Goal: Task Accomplishment & Management: Manage account settings

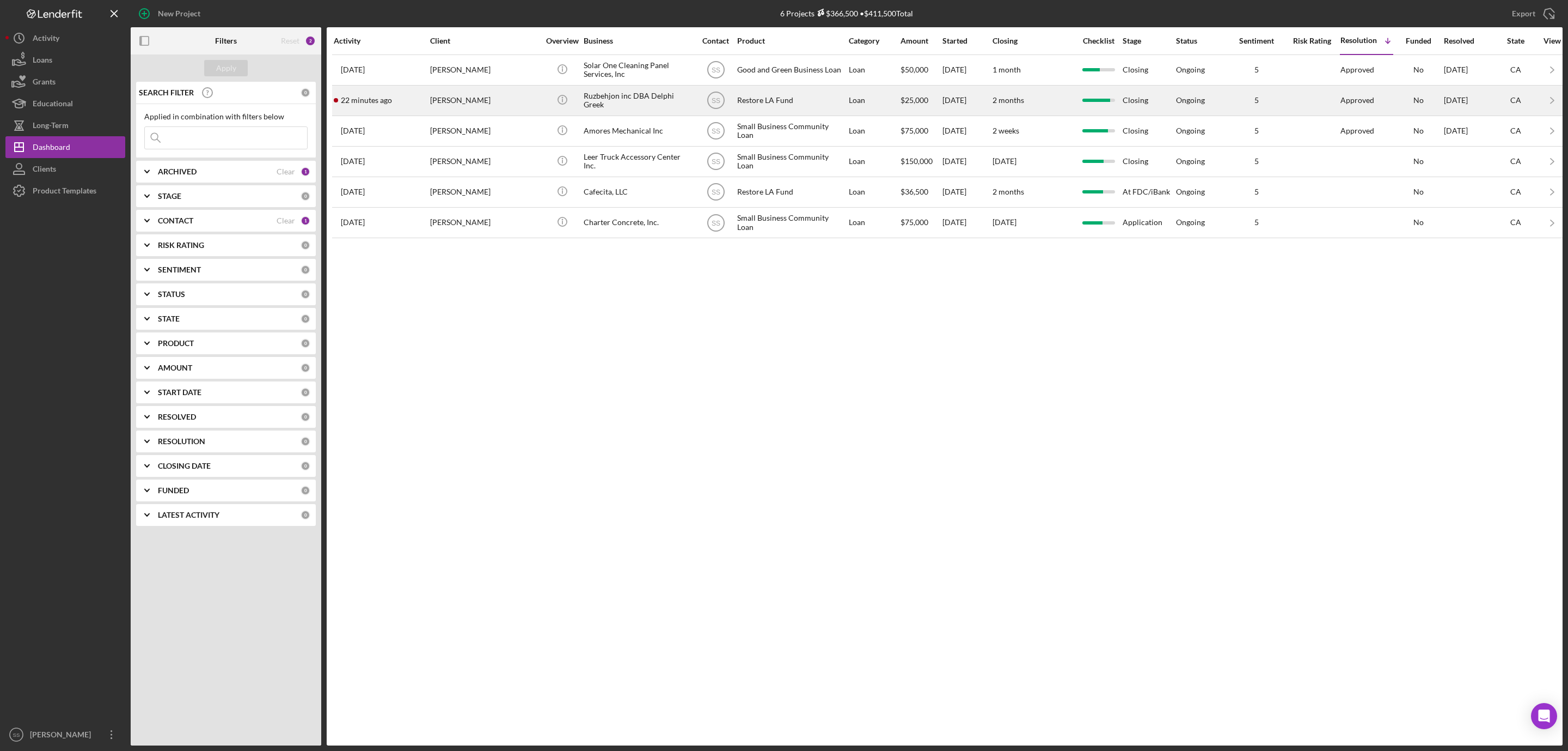
click at [472, 111] on div "[PERSON_NAME]" at bounding box center [485, 100] width 109 height 29
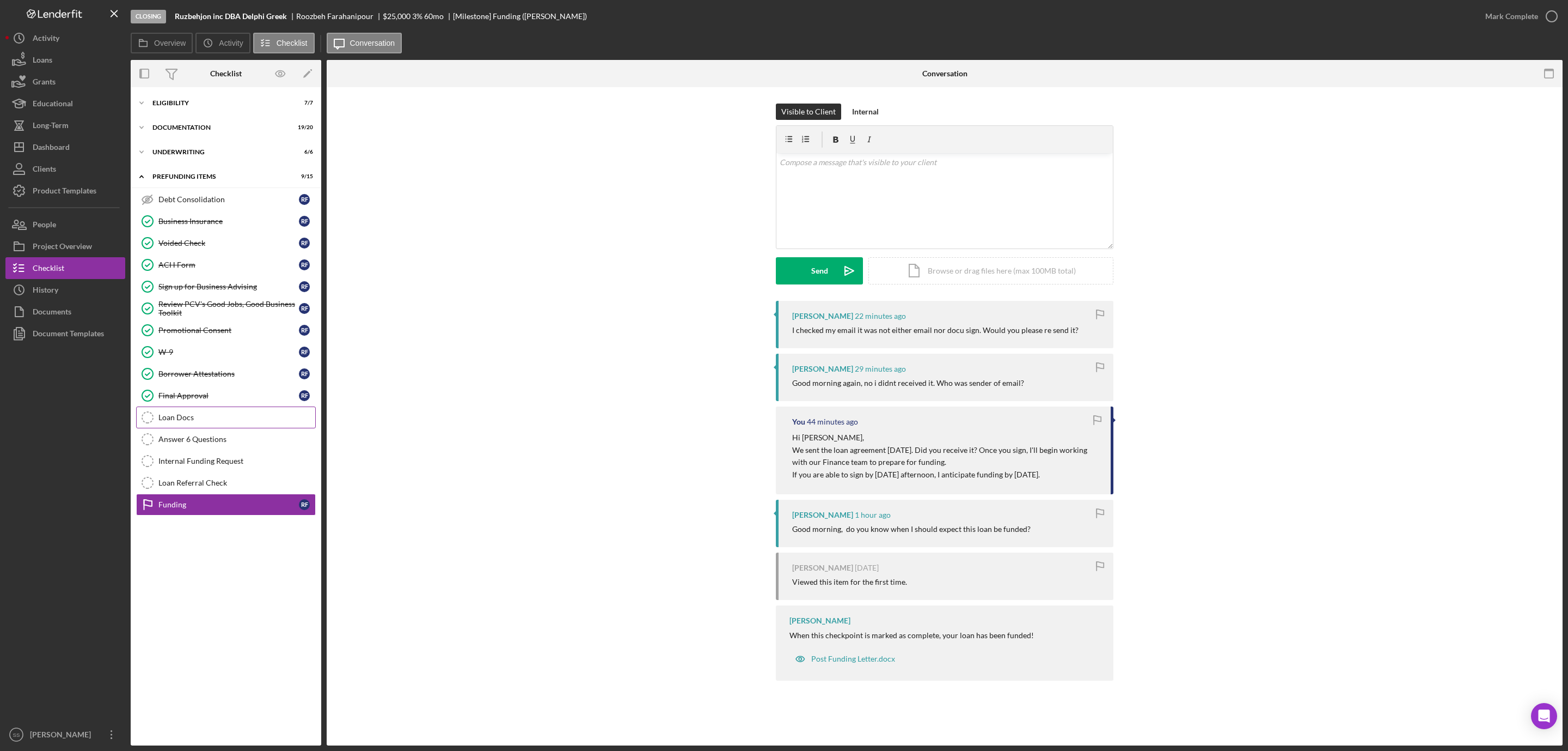
click at [192, 428] on link "Loan Docs Loan Docs" at bounding box center [226, 417] width 180 height 22
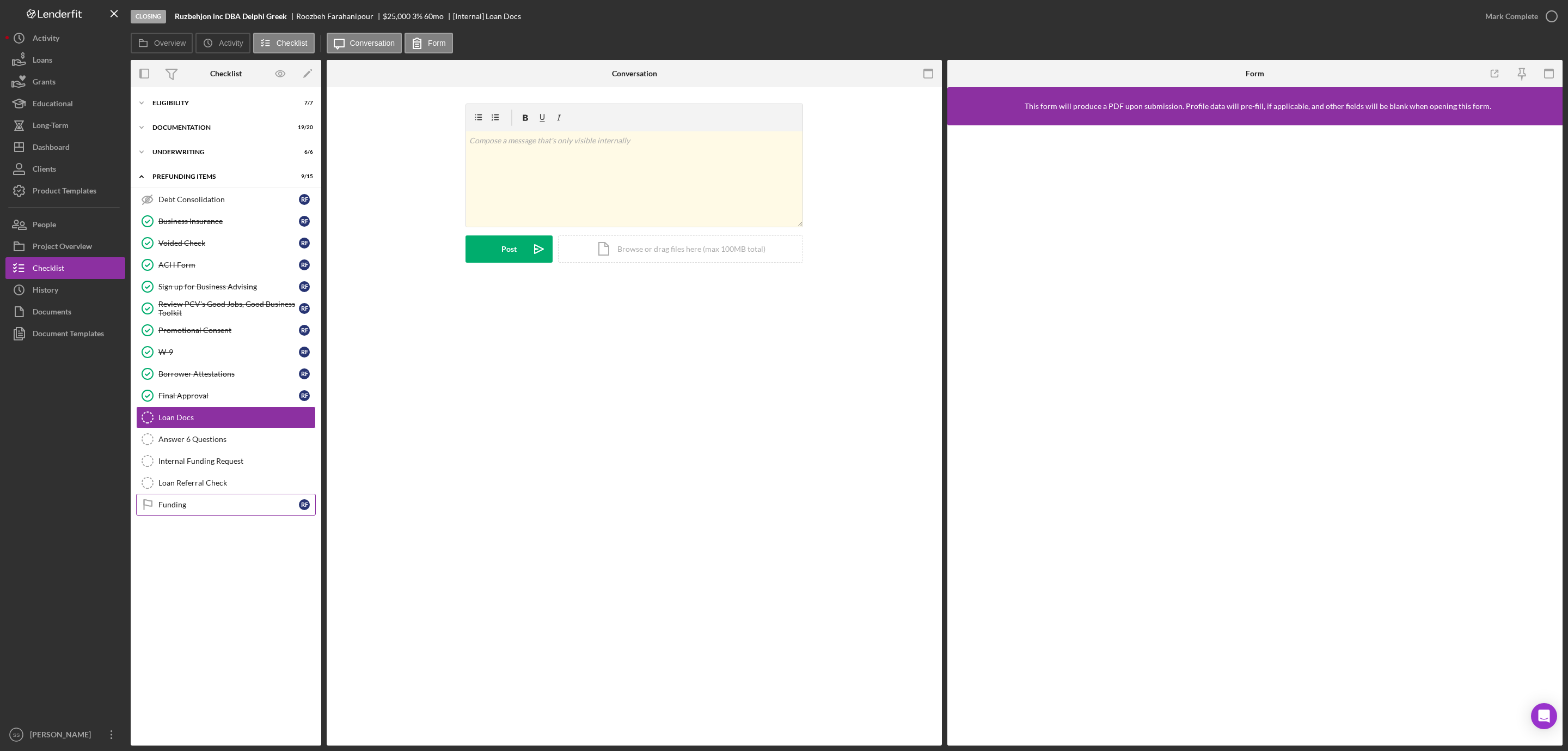
click at [190, 509] on div "Funding" at bounding box center [228, 504] width 141 height 9
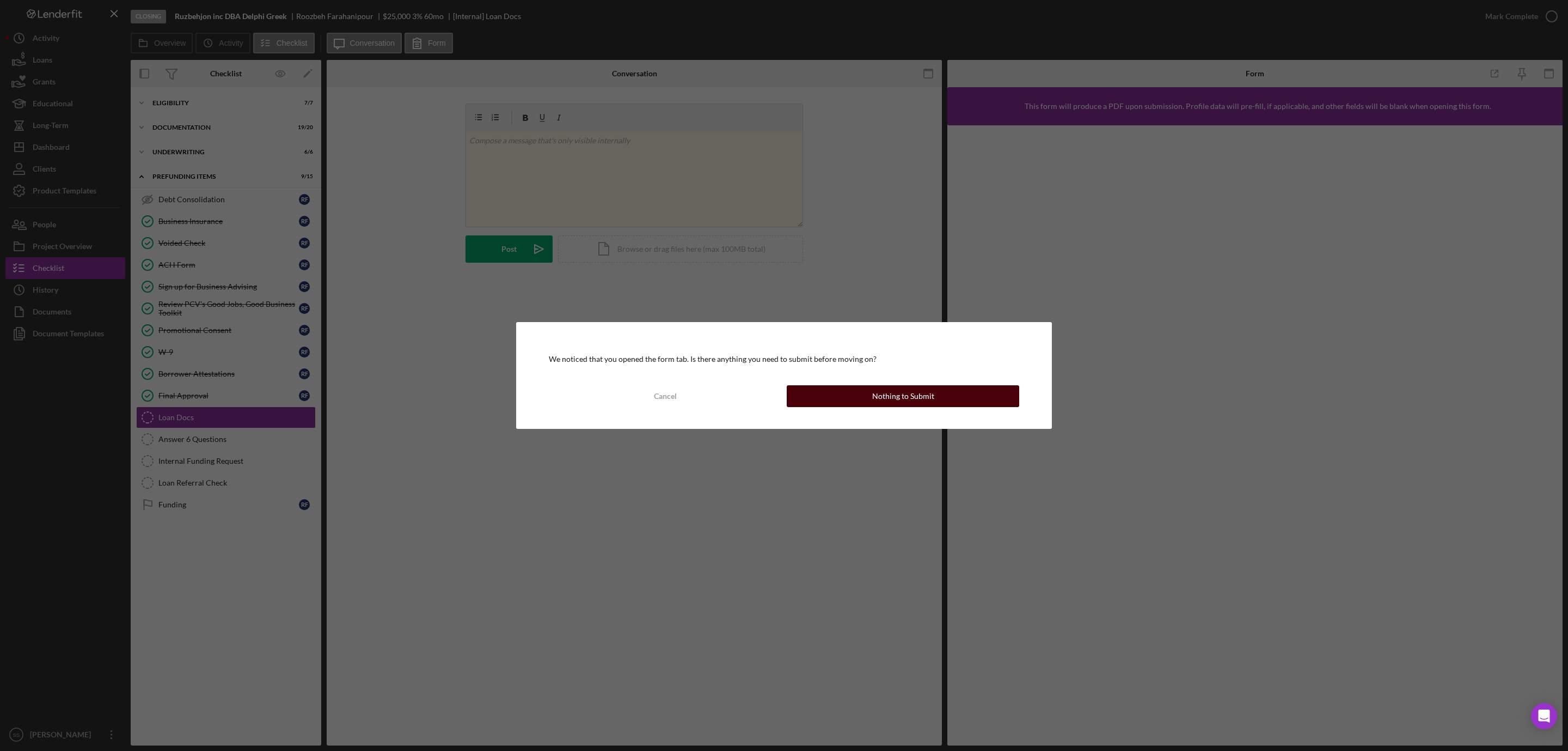
click at [868, 396] on button "Nothing to Submit" at bounding box center [903, 396] width 233 height 22
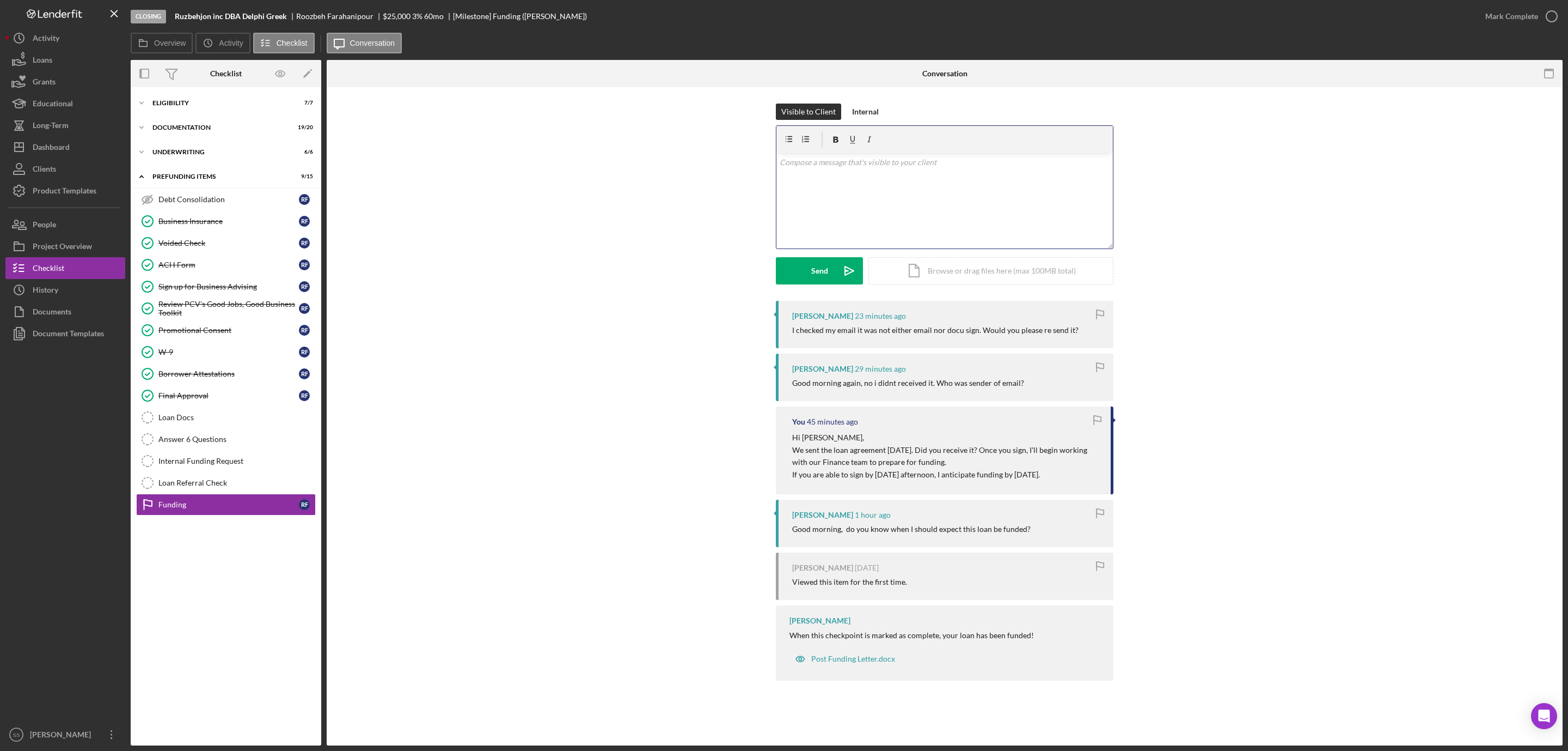
click at [892, 211] on div "v Color teal Color pink Remove color Add row above Add row below Add column bef…" at bounding box center [944, 200] width 337 height 96
click at [799, 263] on button "Send Icon/icon-invite-send" at bounding box center [819, 270] width 87 height 27
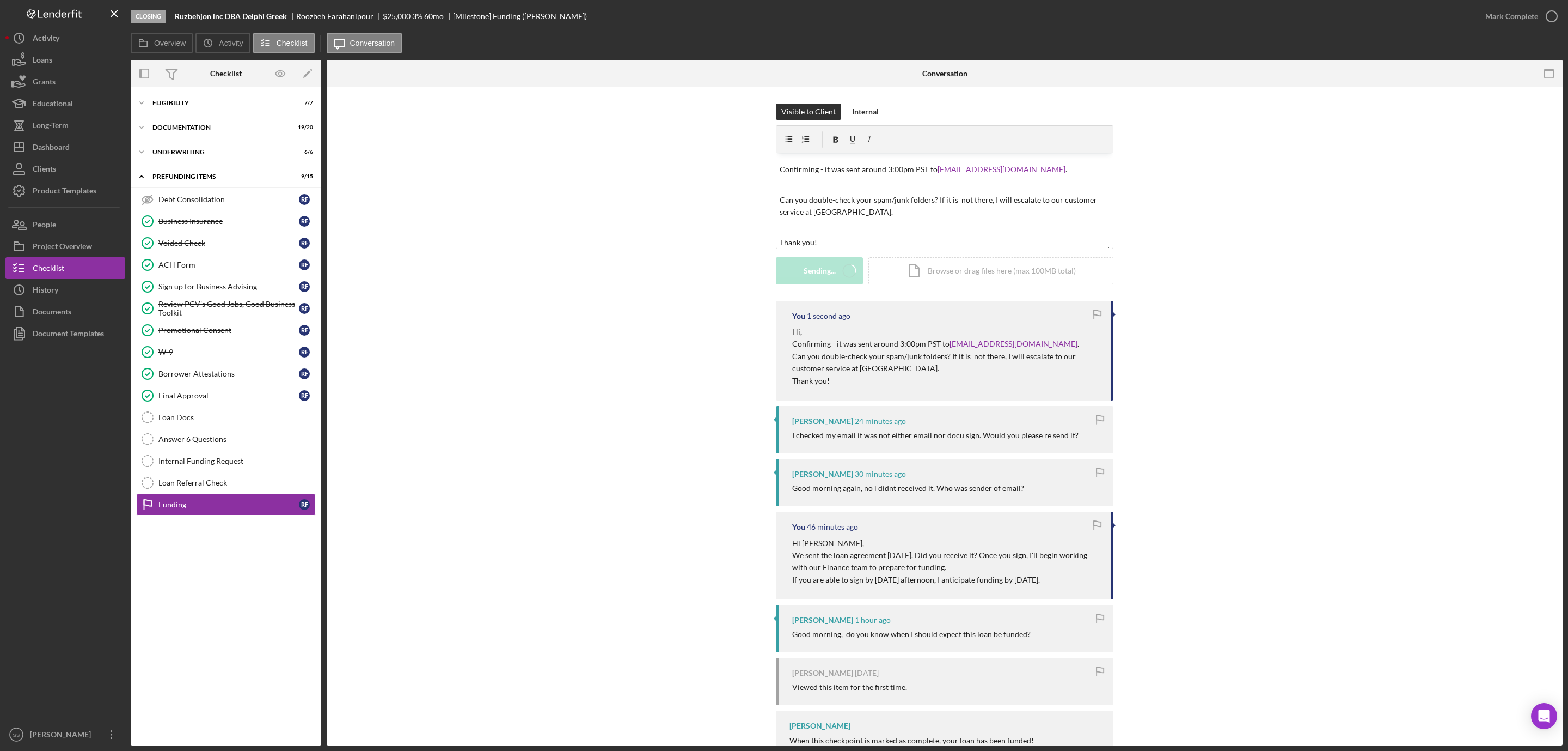
scroll to position [0, 0]
click at [229, 421] on div "Loan Docs" at bounding box center [237, 417] width 157 height 9
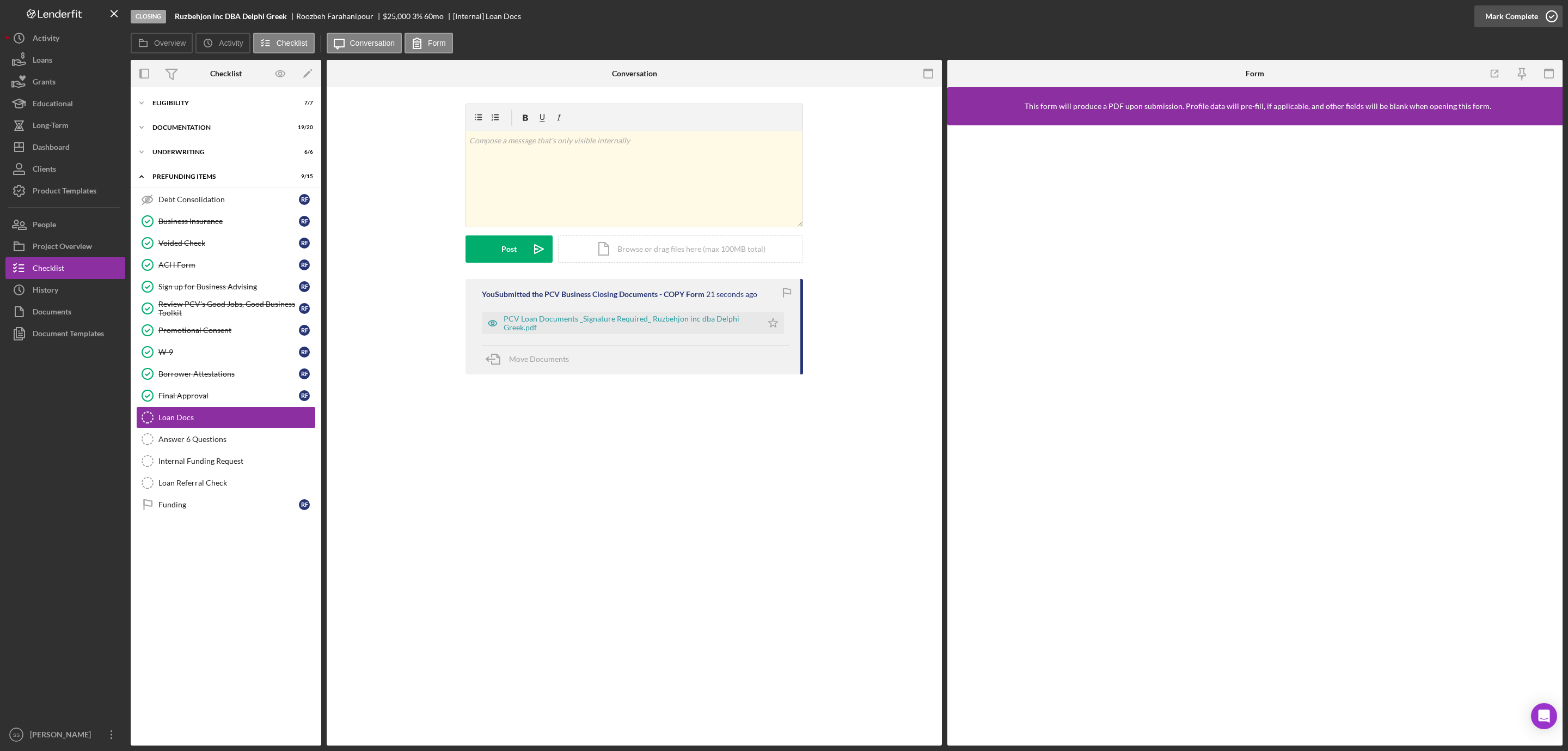
click at [1549, 10] on icon "button" at bounding box center [1552, 16] width 27 height 27
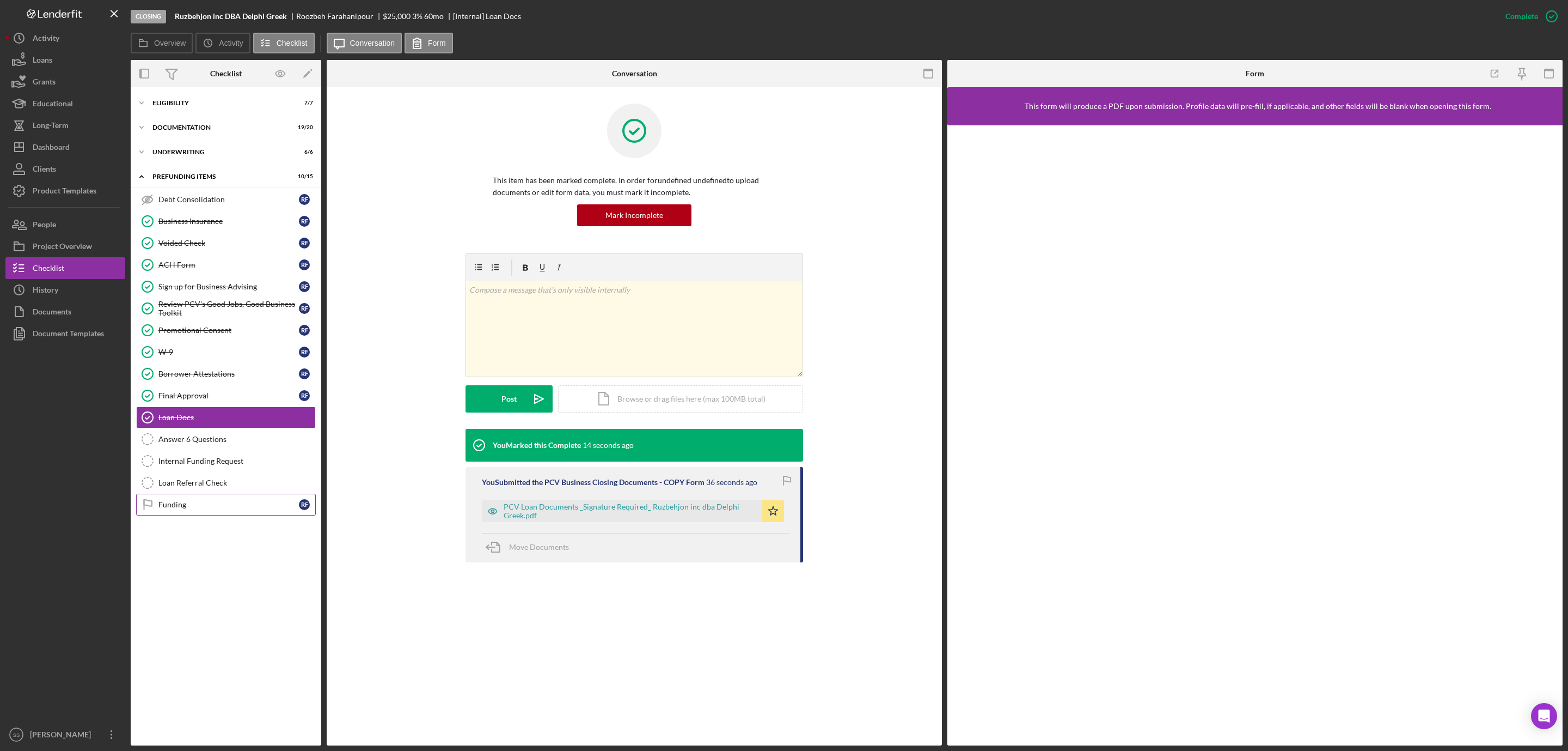
click at [170, 515] on link "Funding Funding R F" at bounding box center [226, 504] width 180 height 22
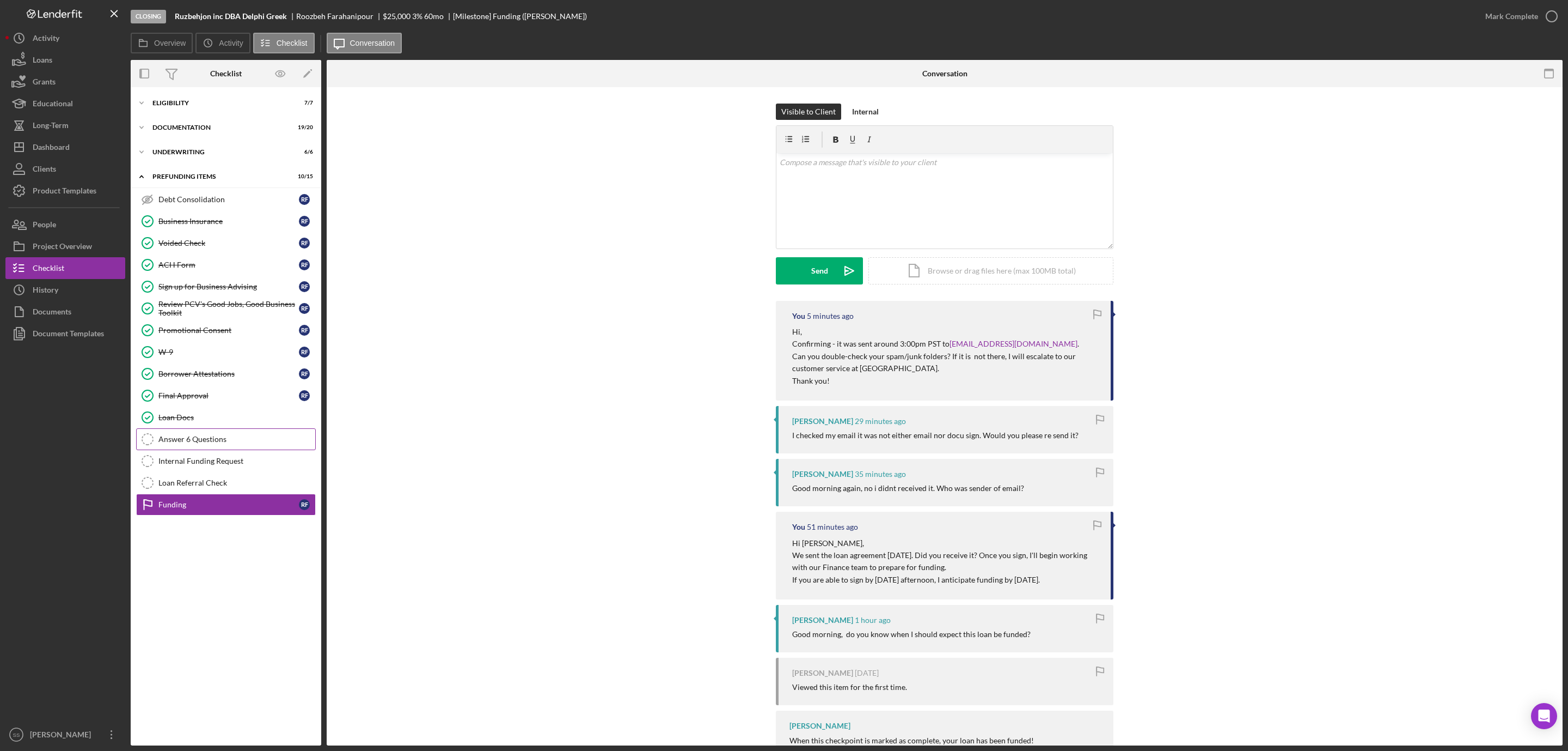
click at [205, 437] on link "Answer 6 Questions Answer 6 Questions" at bounding box center [226, 439] width 180 height 22
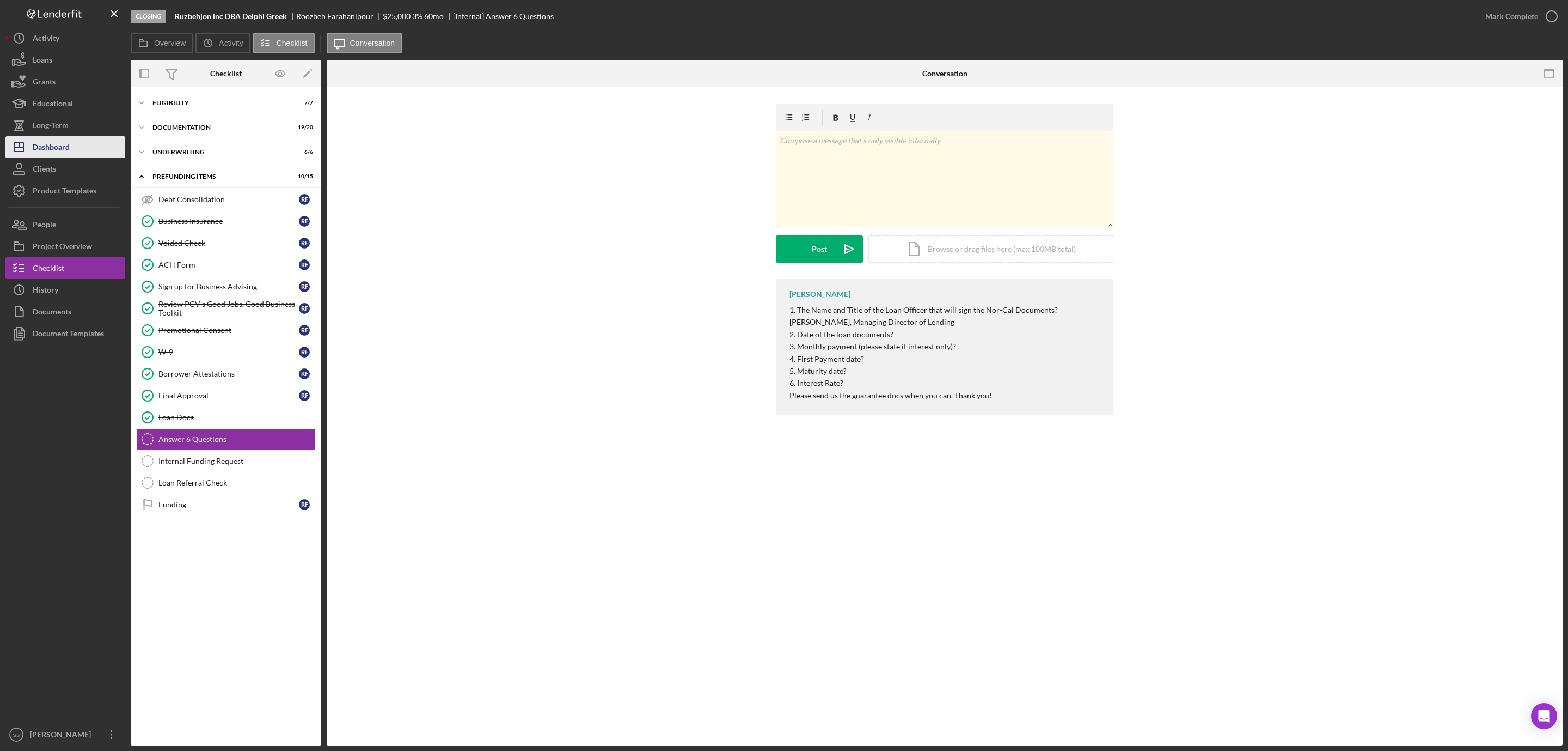
click at [65, 149] on div "Dashboard" at bounding box center [51, 149] width 37 height 24
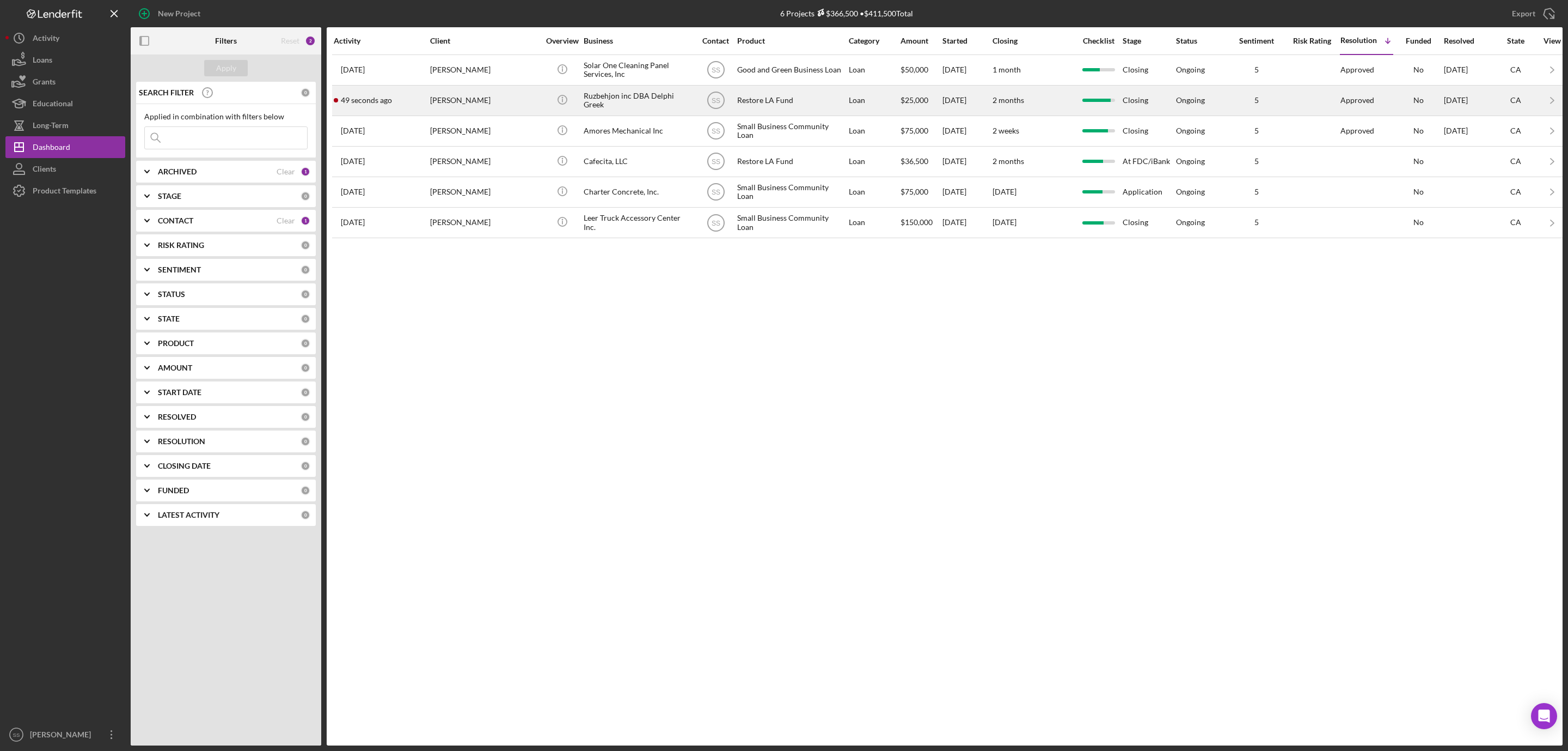
click at [478, 97] on div "[PERSON_NAME]" at bounding box center [485, 100] width 109 height 29
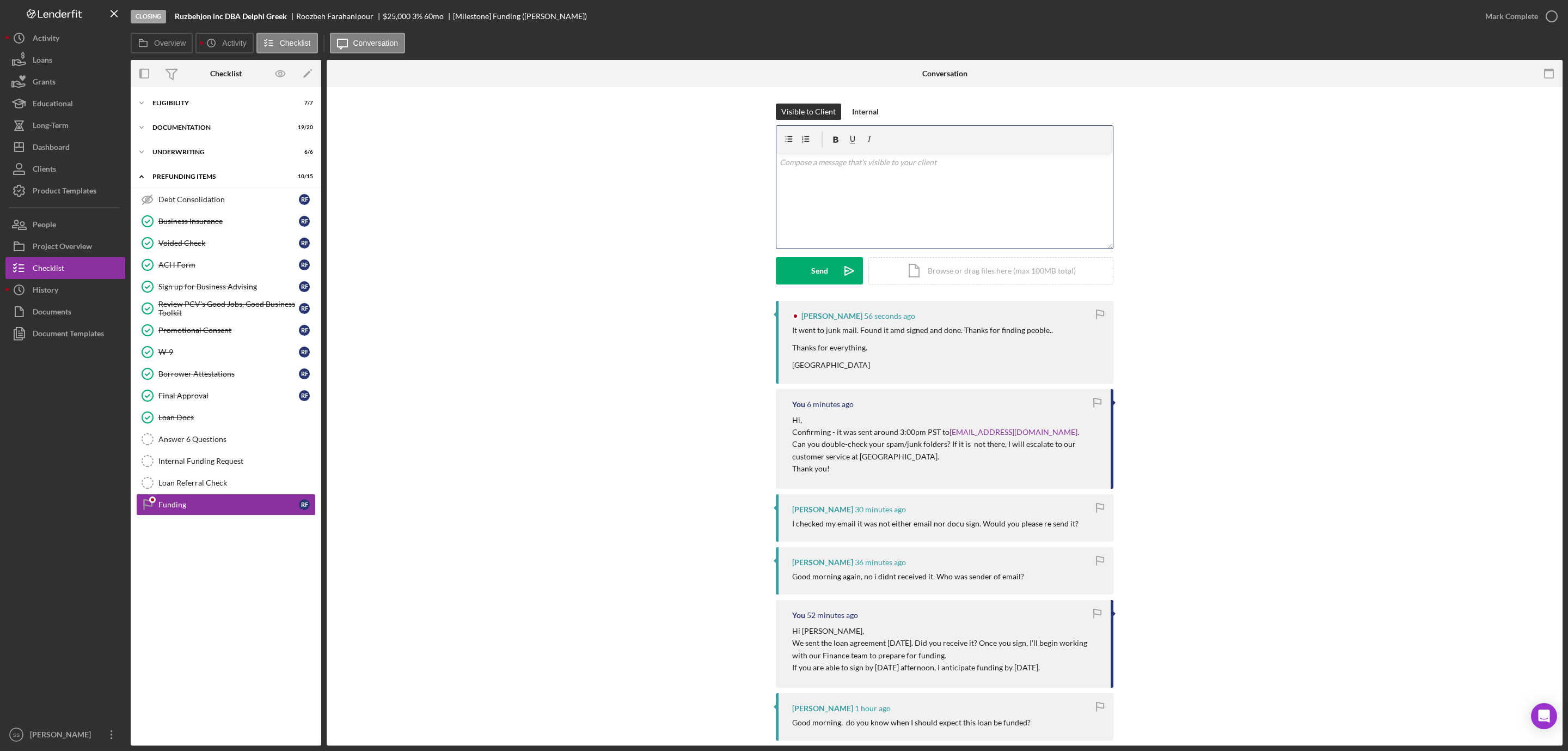
click at [895, 223] on div "v Color teal Color pink Remove color Add row above Add row below Add column bef…" at bounding box center [944, 200] width 337 height 96
click at [801, 267] on button "Send Icon/icon-invite-send" at bounding box center [819, 270] width 87 height 27
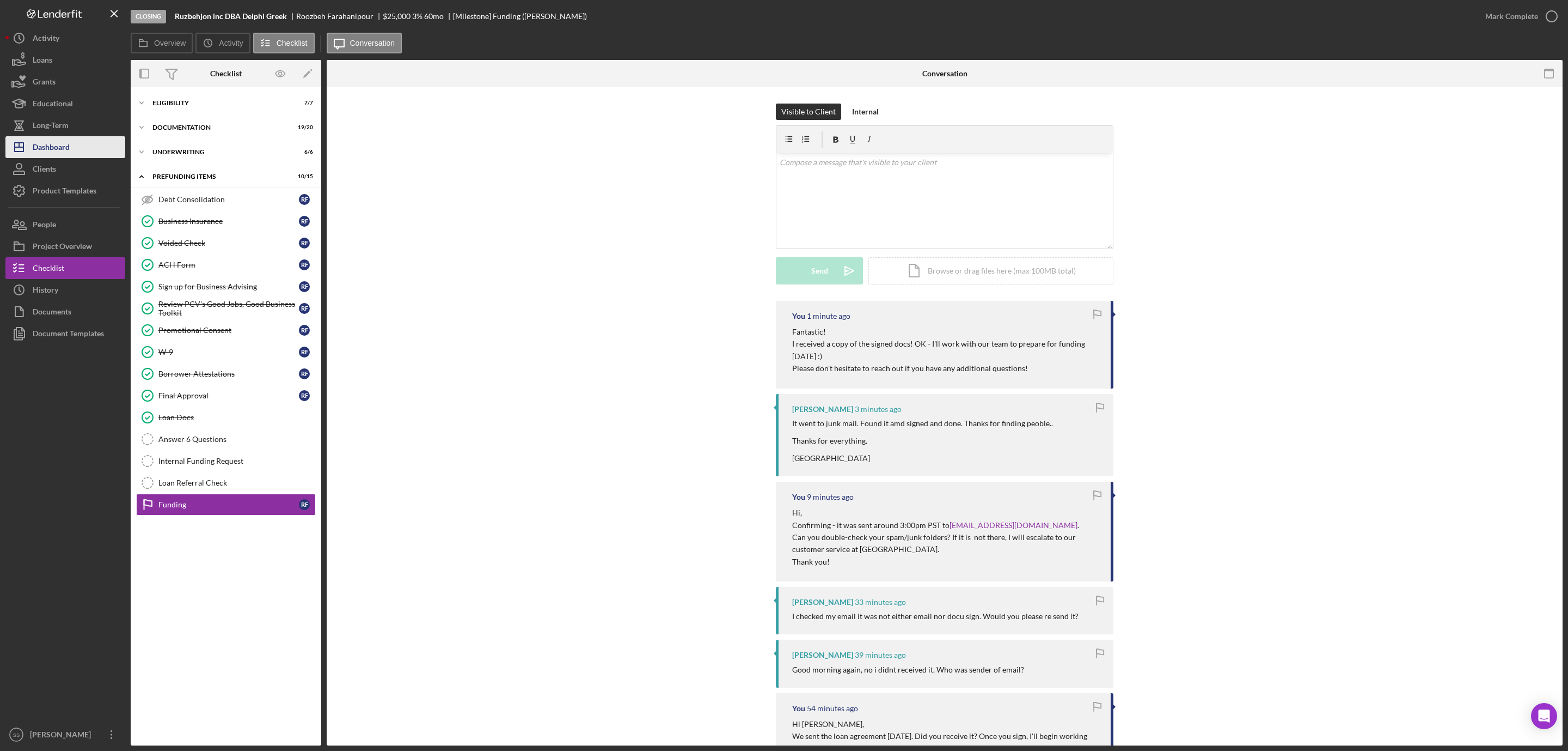
click at [68, 146] on div "Dashboard" at bounding box center [51, 149] width 37 height 24
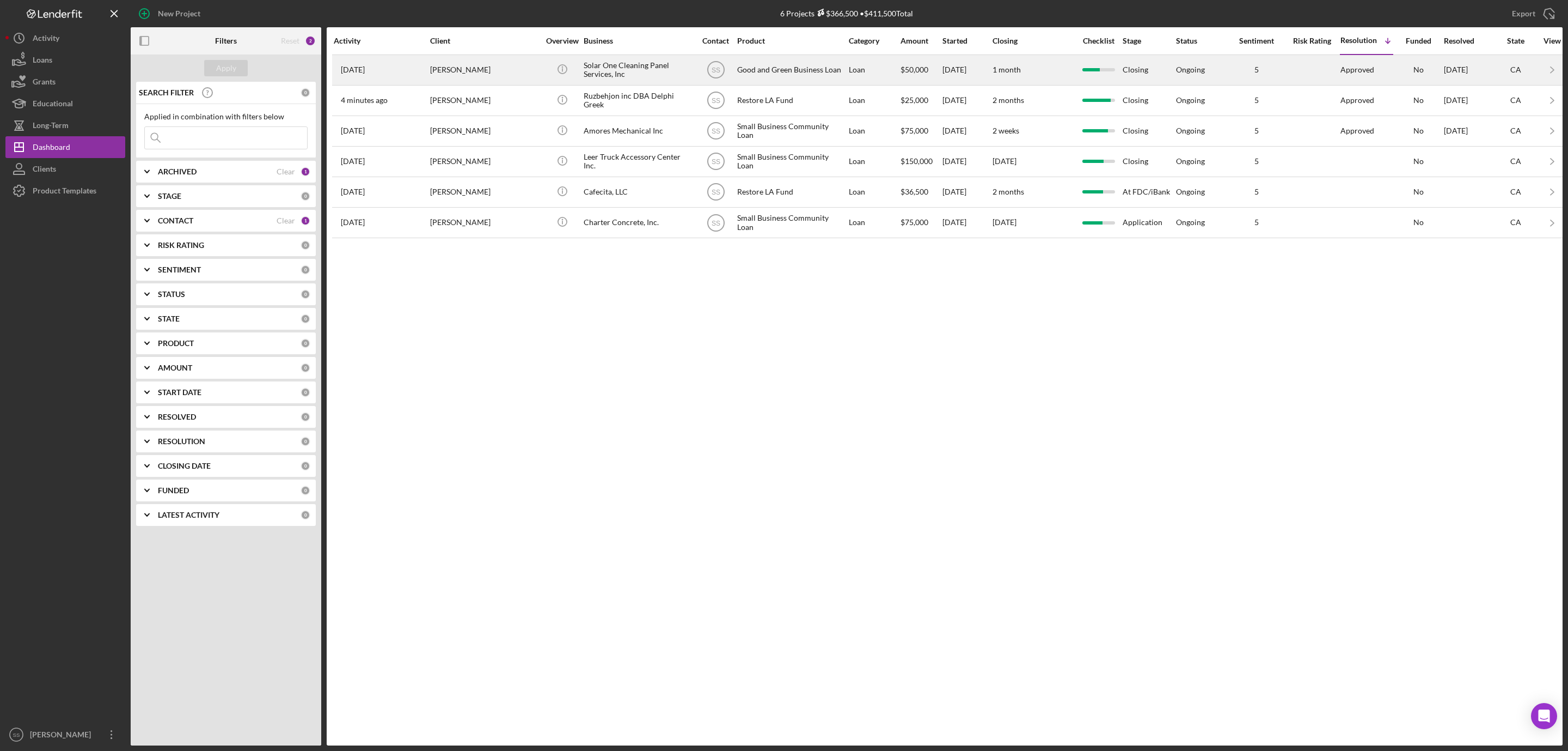
click at [480, 72] on div "[PERSON_NAME]" at bounding box center [485, 69] width 109 height 29
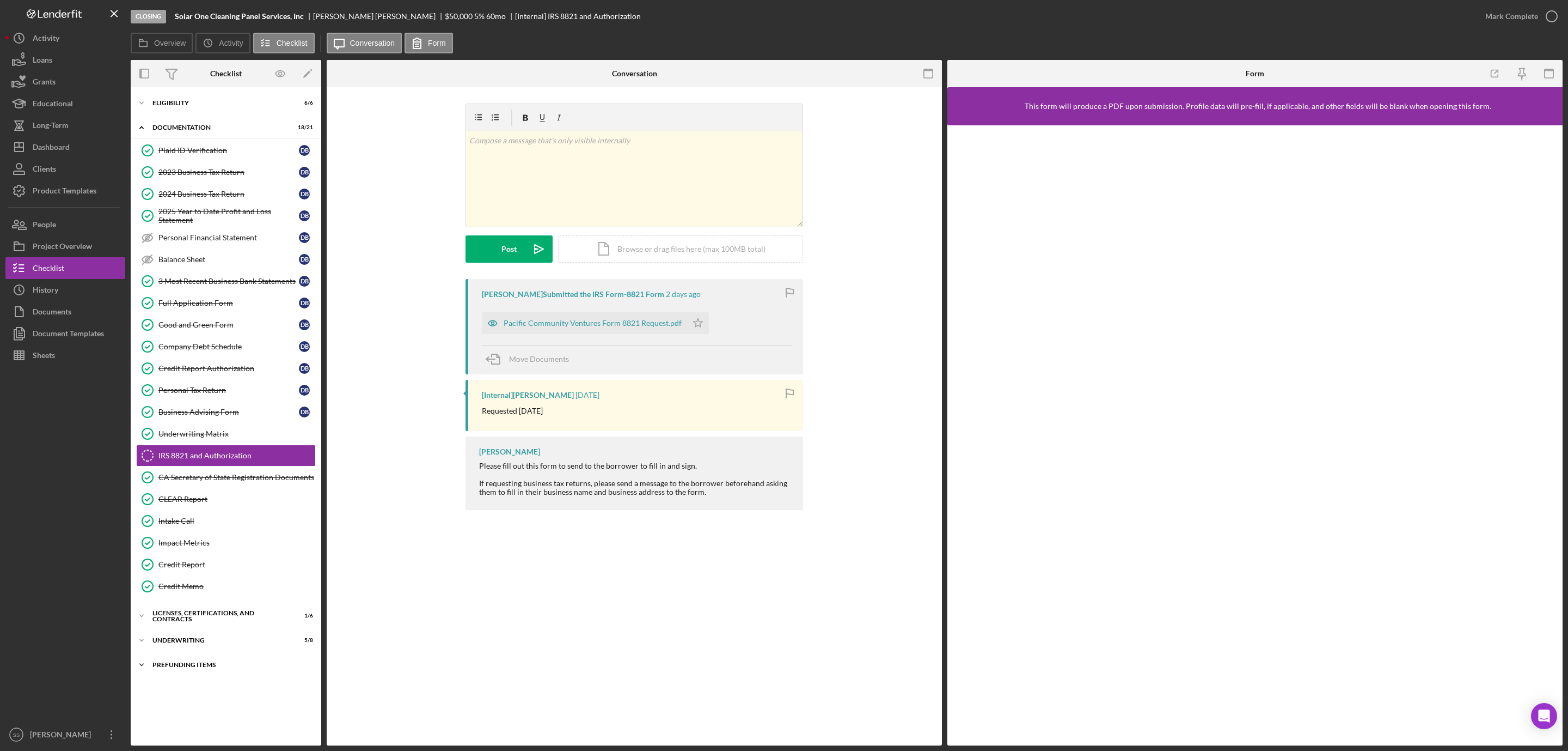
click at [189, 668] on div "Prefunding Items" at bounding box center [229, 665] width 155 height 7
click at [54, 139] on div "Dashboard" at bounding box center [51, 149] width 37 height 24
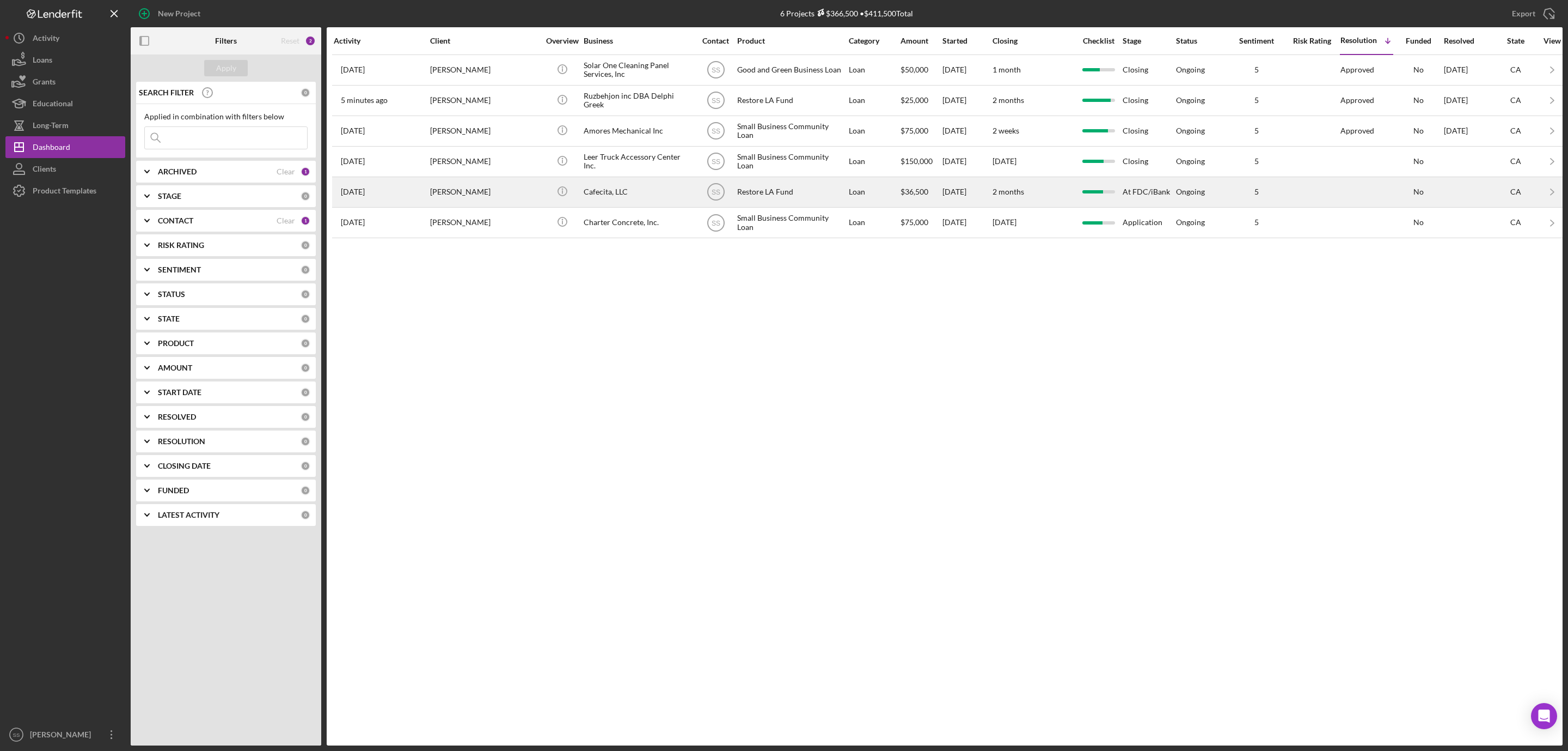
click at [485, 188] on div "[PERSON_NAME]" at bounding box center [485, 192] width 109 height 29
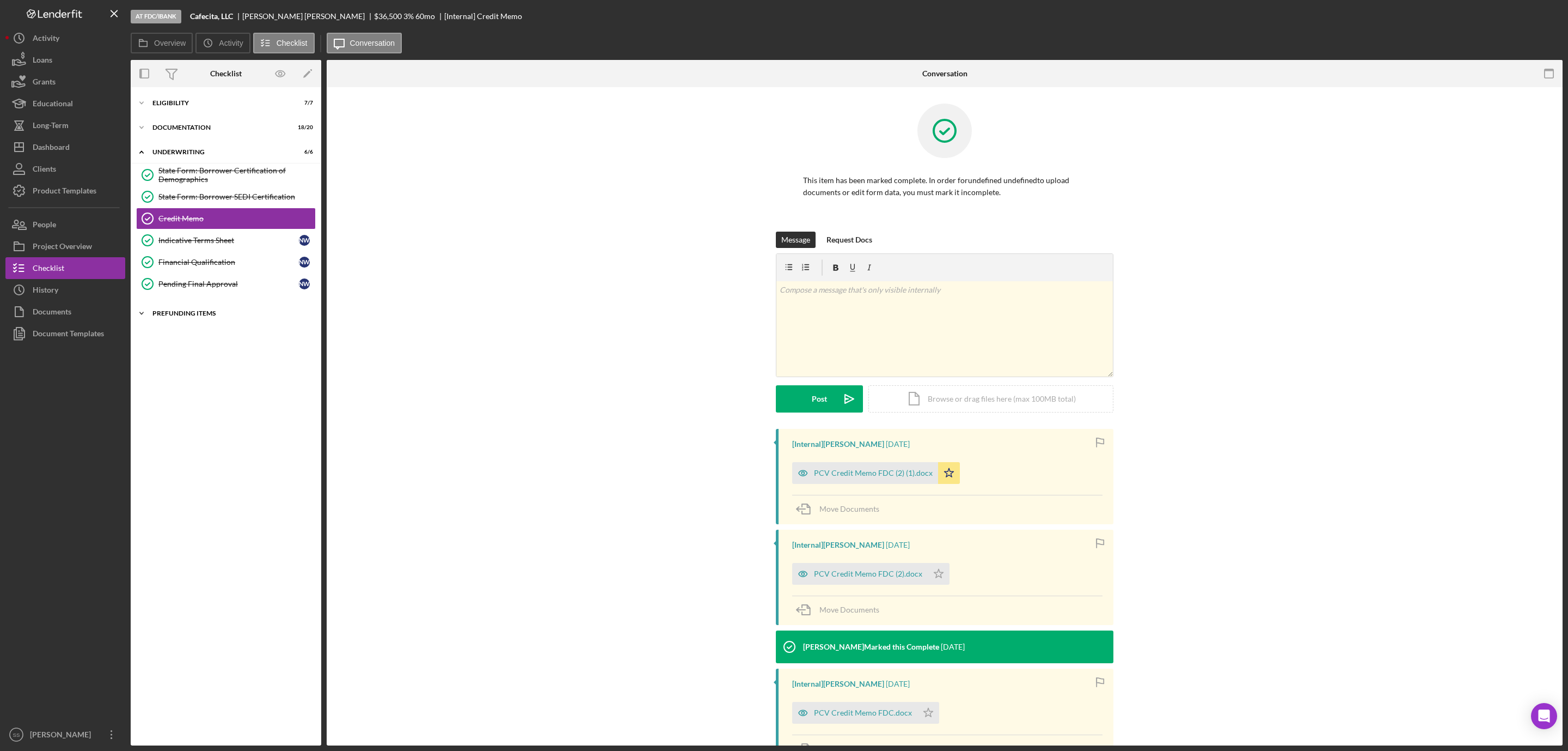
click at [194, 317] on div "Prefunding Items" at bounding box center [229, 313] width 155 height 7
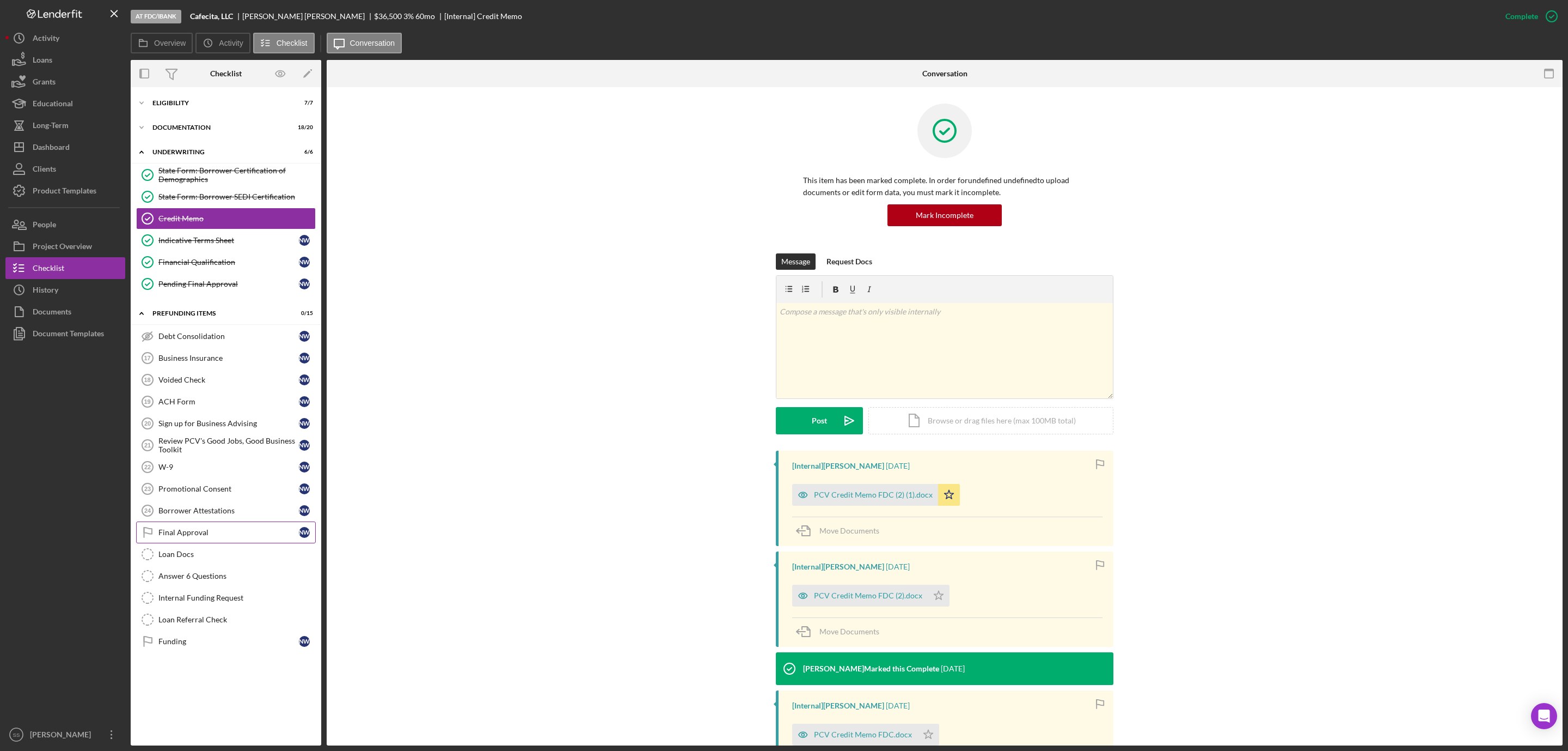
click at [203, 537] on div "Final Approval" at bounding box center [228, 532] width 141 height 9
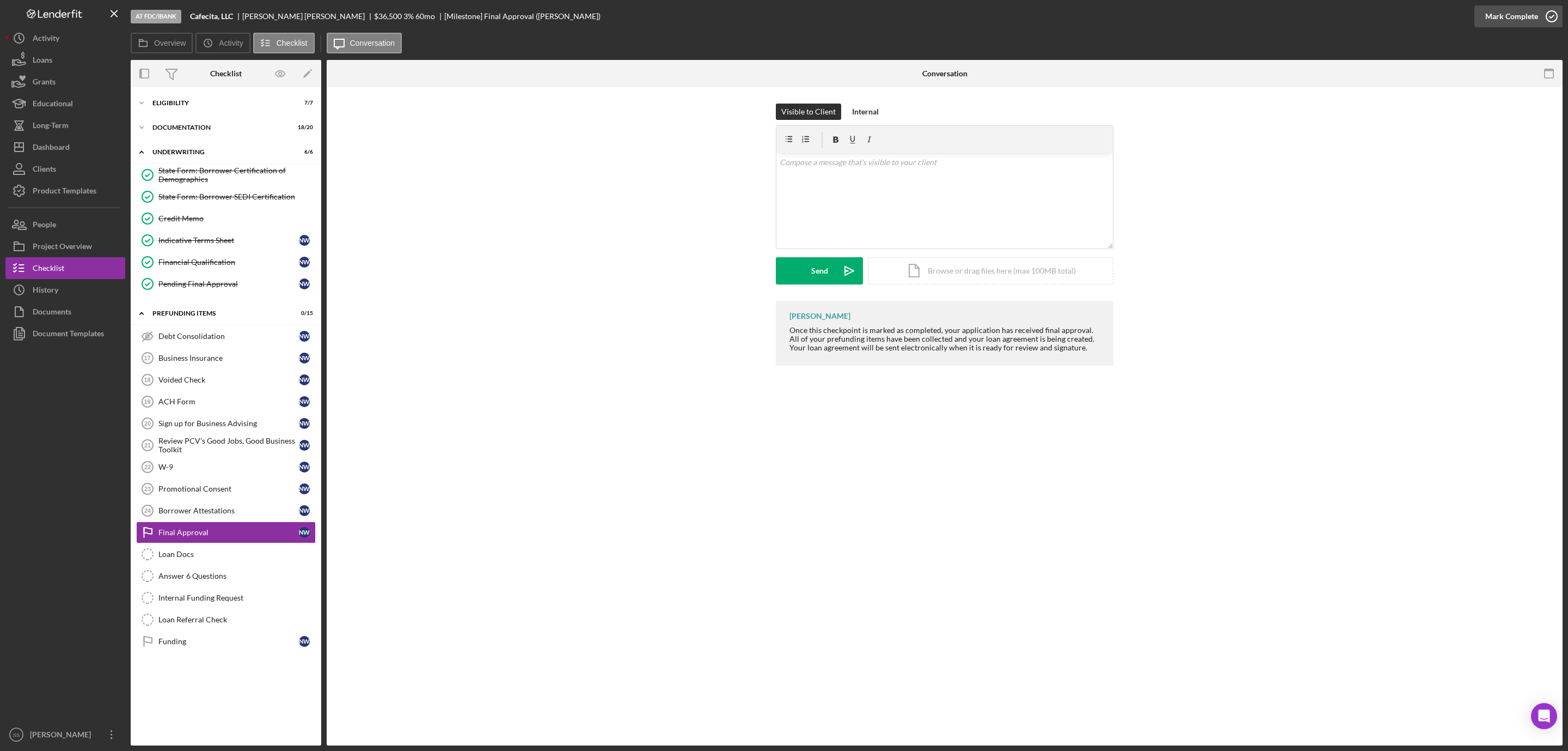
click at [1536, 18] on div "Mark Complete" at bounding box center [1511, 16] width 53 height 22
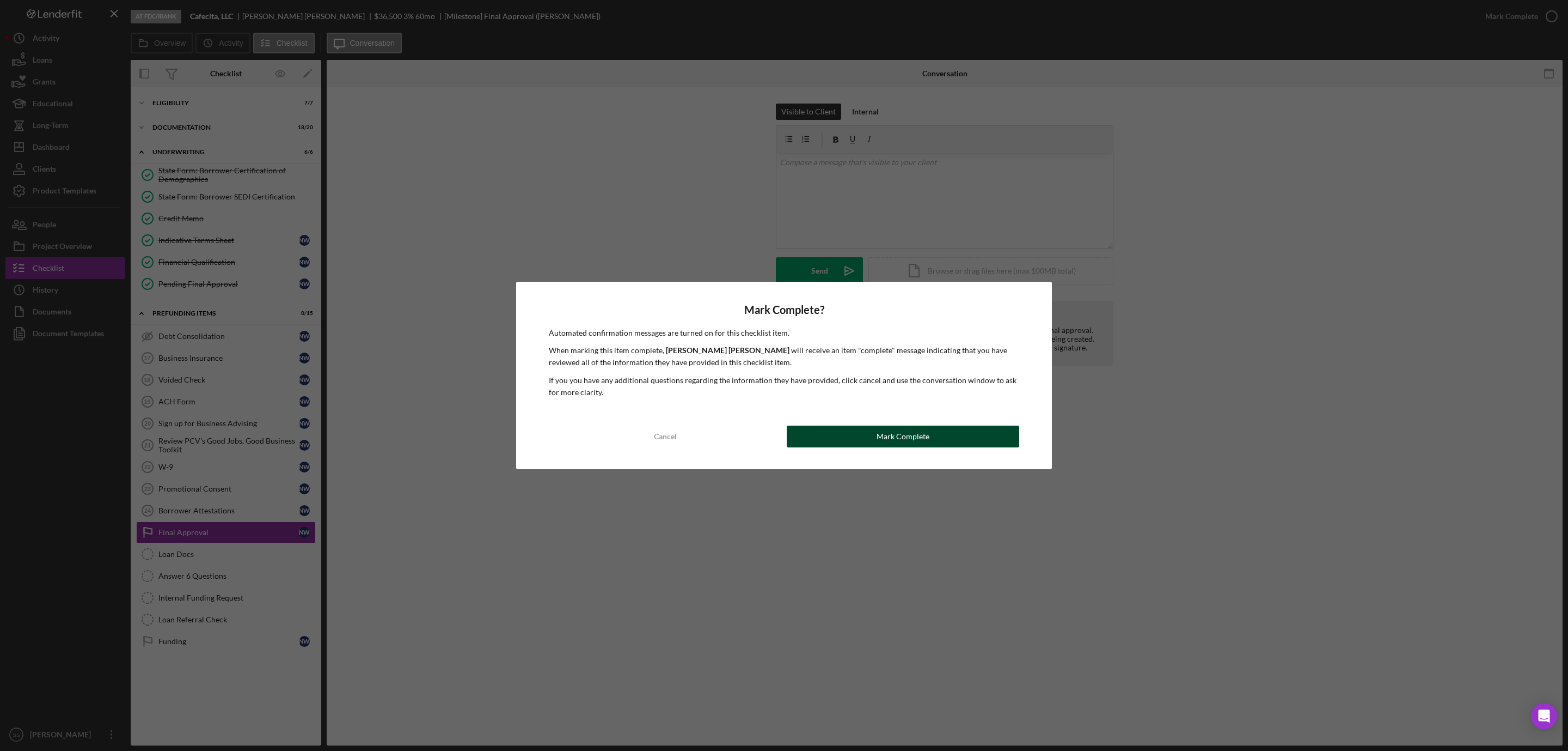
click at [884, 442] on div "Mark Complete" at bounding box center [903, 437] width 53 height 22
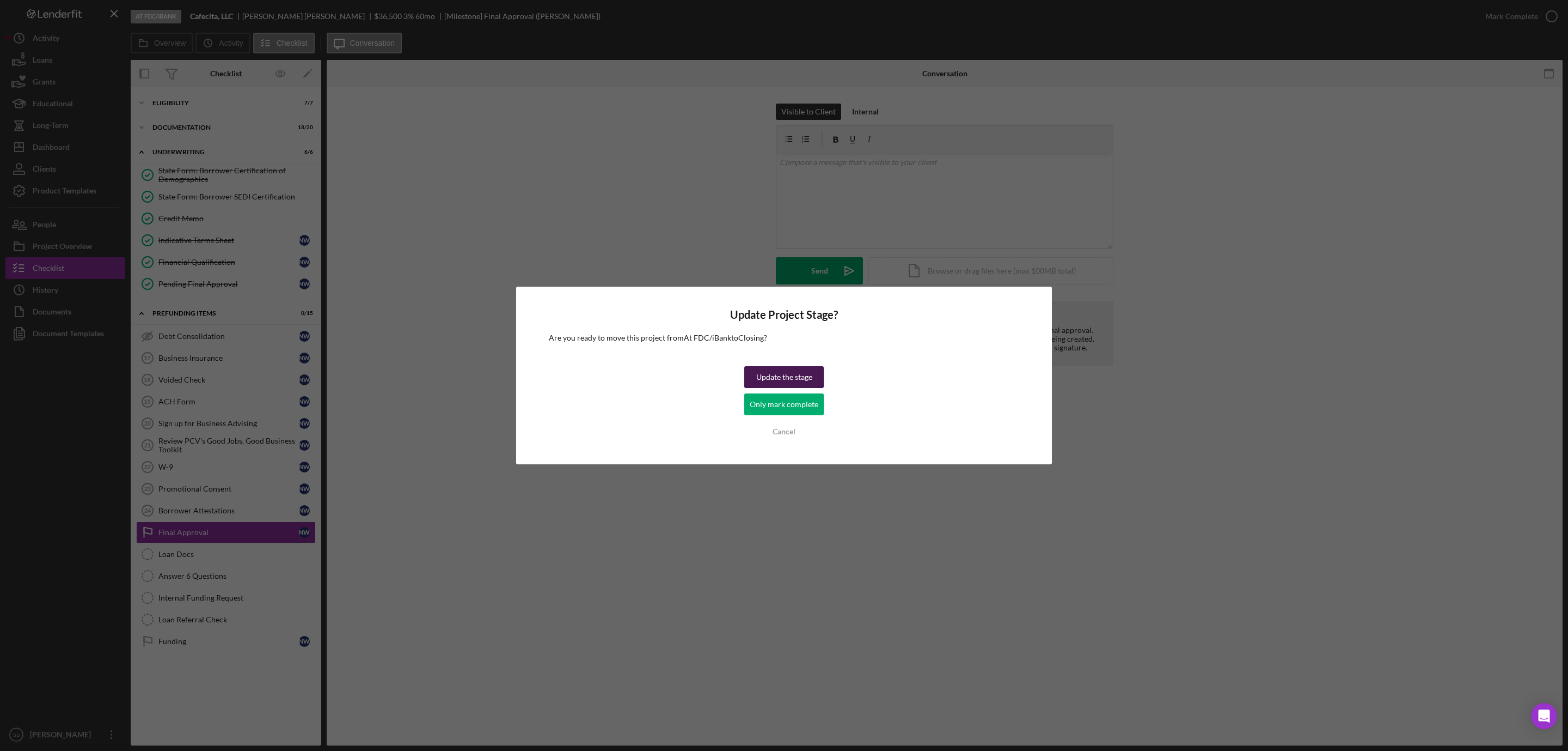
click at [786, 383] on div "Update the stage" at bounding box center [784, 377] width 56 height 22
